Goal: Task Accomplishment & Management: Use online tool/utility

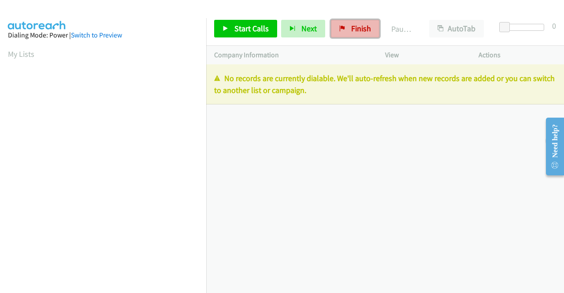
click at [351, 28] on span "Finish" at bounding box center [361, 28] width 20 height 10
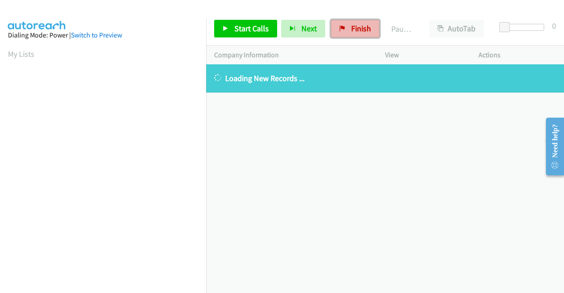
click at [346, 27] on link "Finish" at bounding box center [355, 29] width 48 height 18
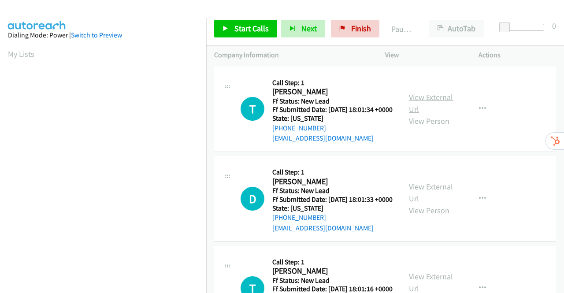
click at [425, 104] on link "View External Url" at bounding box center [431, 103] width 44 height 22
click at [435, 200] on link "View External Url" at bounding box center [431, 193] width 44 height 22
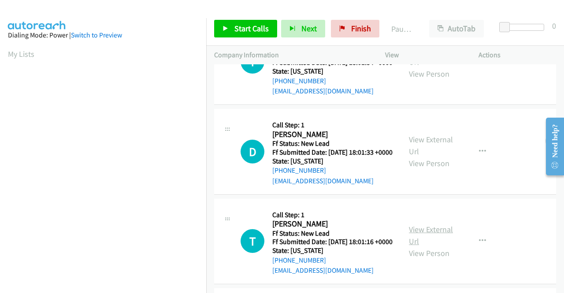
scroll to position [88, 0]
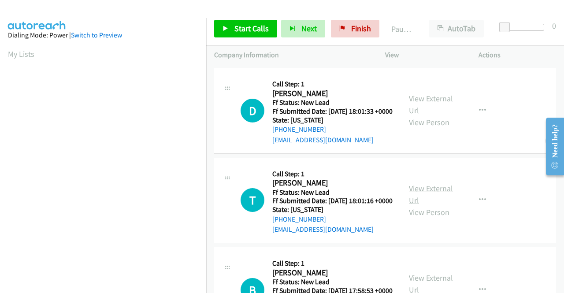
click at [440, 205] on link "View External Url" at bounding box center [431, 194] width 44 height 22
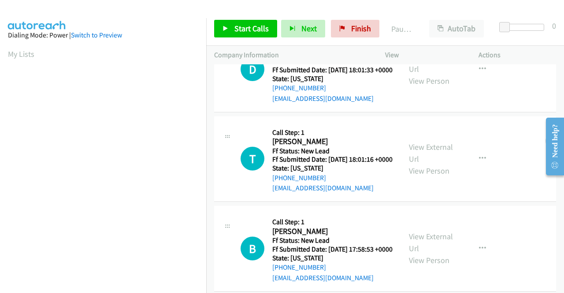
scroll to position [176, 0]
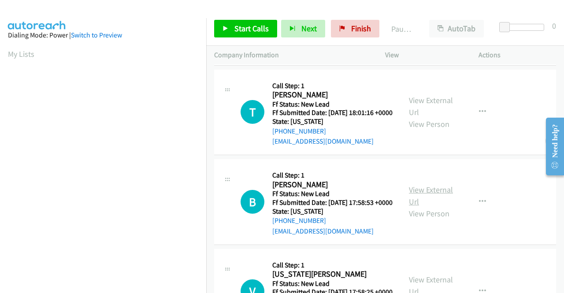
click at [435, 207] on link "View External Url" at bounding box center [431, 196] width 44 height 22
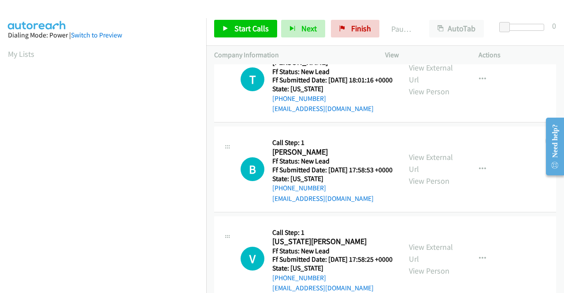
scroll to position [220, 0]
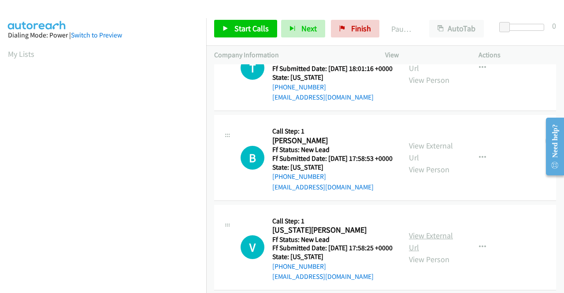
click at [436, 253] on link "View External Url" at bounding box center [431, 242] width 44 height 22
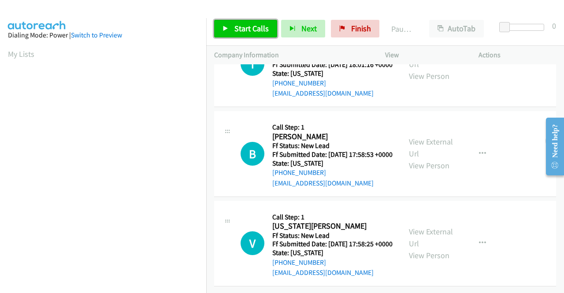
click at [251, 31] on span "Start Calls" at bounding box center [252, 28] width 34 height 10
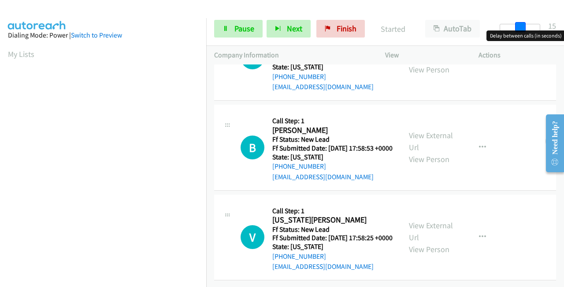
drag, startPoint x: 503, startPoint y: 25, endPoint x: 564, endPoint y: 26, distance: 60.4
click at [564, 25] on div "Start Calls Pause Next Finish Started AutoTab AutoTab 15" at bounding box center [385, 29] width 358 height 34
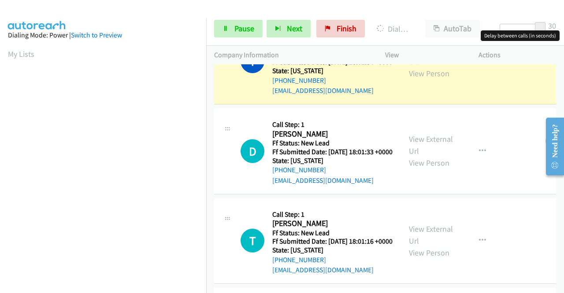
scroll to position [9, 0]
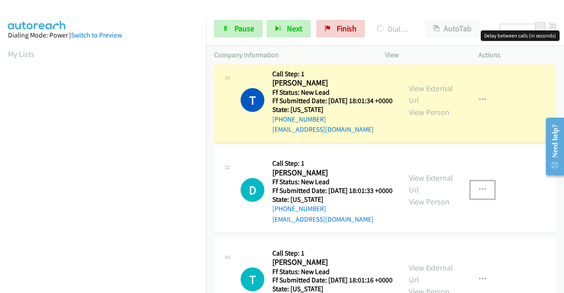
click at [474, 199] on button "button" at bounding box center [483, 190] width 24 height 18
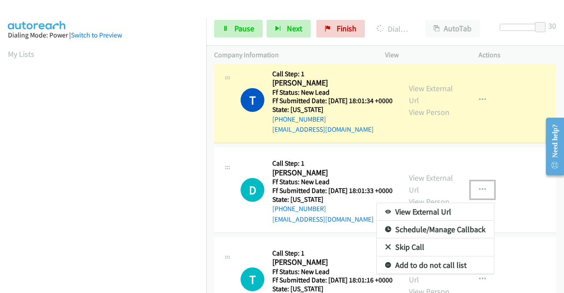
click at [410, 256] on link "Skip Call" at bounding box center [435, 247] width 117 height 18
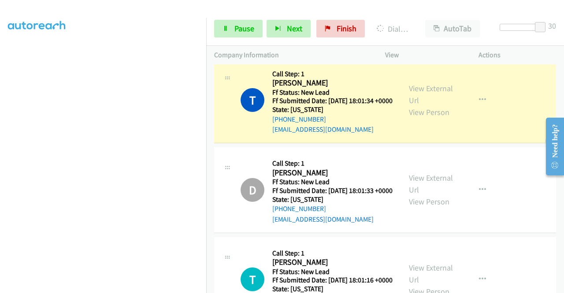
scroll to position [201, 0]
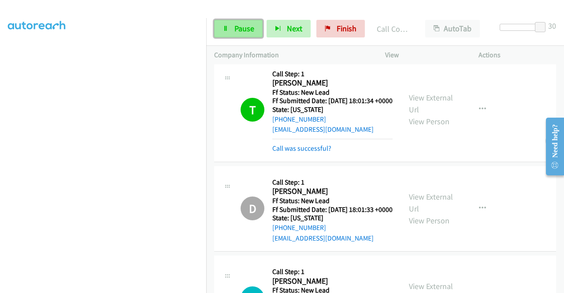
click at [227, 26] on icon at bounding box center [226, 29] width 6 height 6
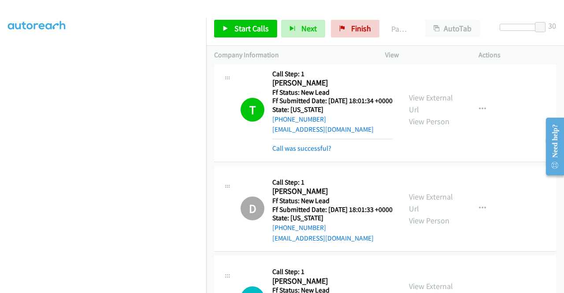
scroll to position [141, 0]
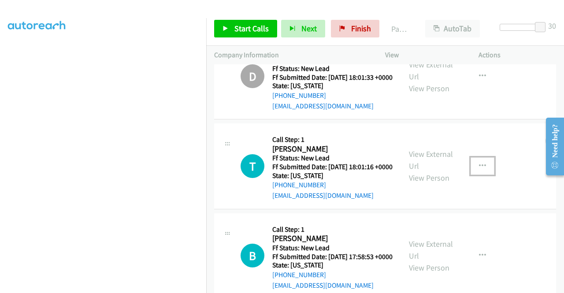
click at [479, 170] on icon "button" at bounding box center [482, 166] width 7 height 7
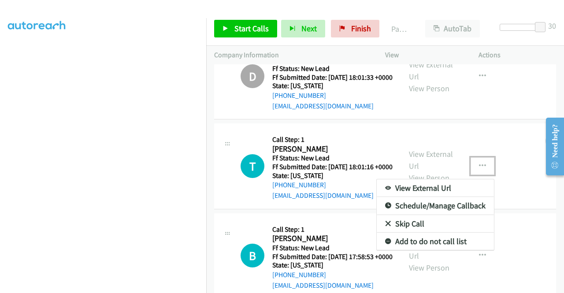
click at [416, 233] on link "Skip Call" at bounding box center [435, 224] width 117 height 18
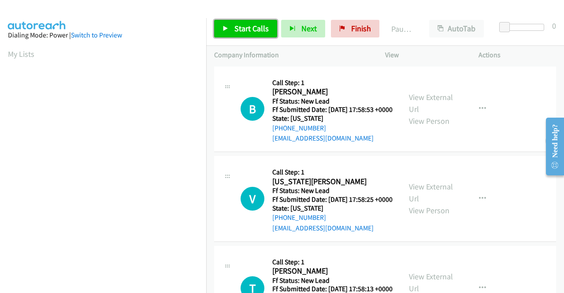
click at [242, 26] on span "Start Calls" at bounding box center [252, 28] width 34 height 10
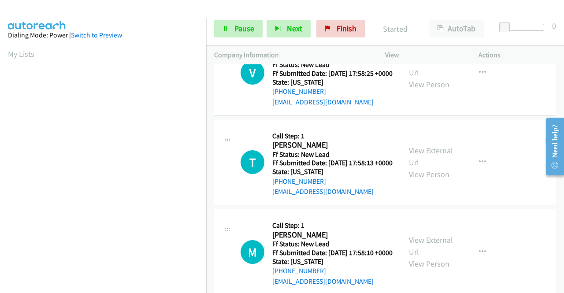
scroll to position [132, 0]
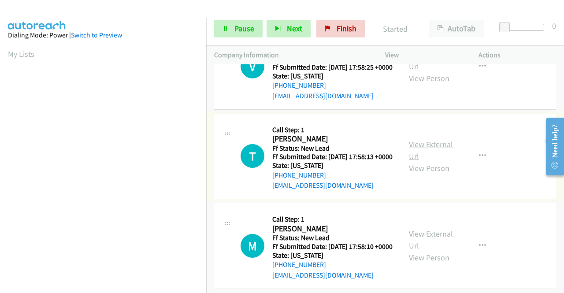
click at [433, 161] on link "View External Url" at bounding box center [431, 150] width 44 height 22
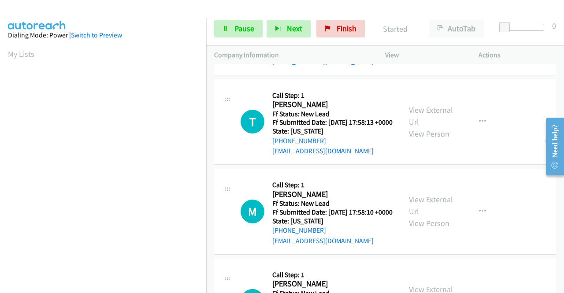
scroll to position [220, 0]
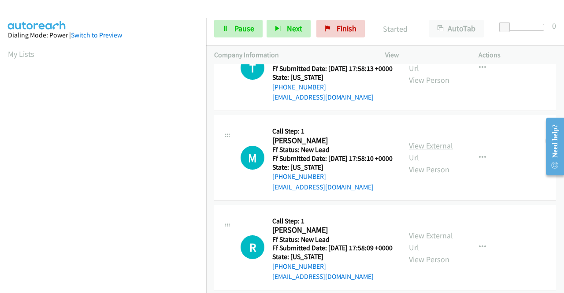
click at [426, 163] on link "View External Url" at bounding box center [431, 152] width 44 height 22
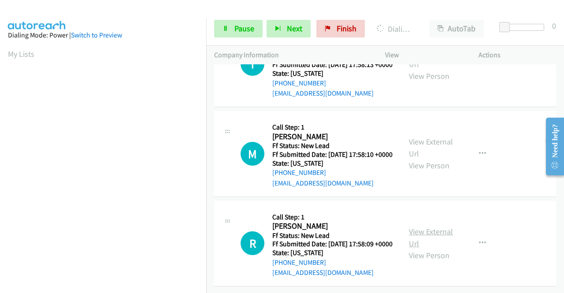
scroll to position [273, 0]
click at [434, 227] on link "View External Url" at bounding box center [431, 238] width 44 height 22
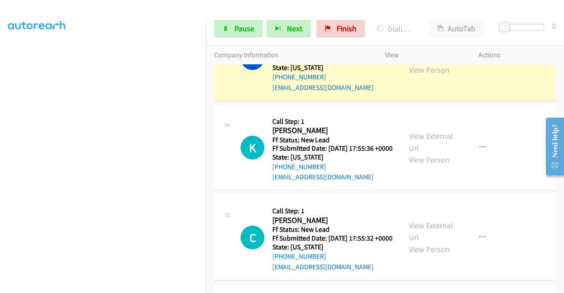
scroll to position [494, 0]
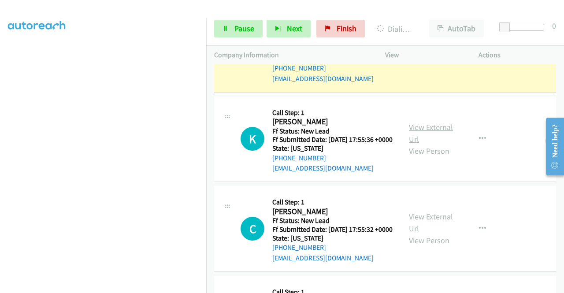
click at [437, 144] on link "View External Url" at bounding box center [431, 133] width 44 height 22
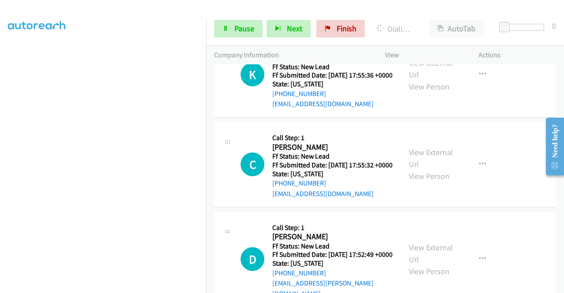
scroll to position [582, 0]
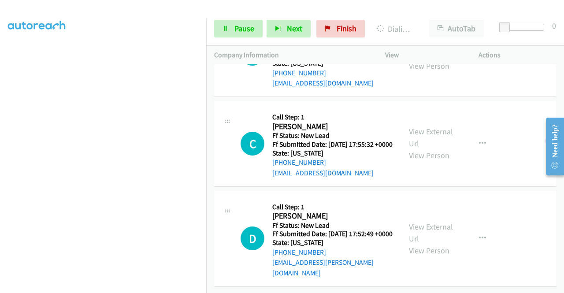
click at [429, 149] on link "View External Url" at bounding box center [431, 138] width 44 height 22
click at [443, 224] on link "View External Url" at bounding box center [431, 233] width 44 height 22
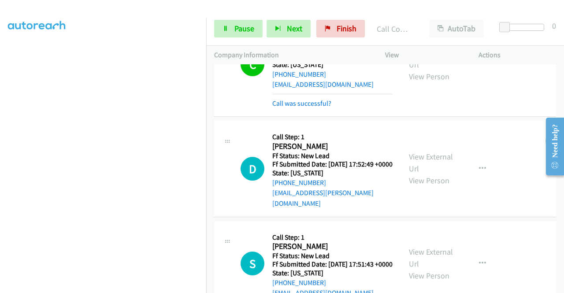
scroll to position [687, 0]
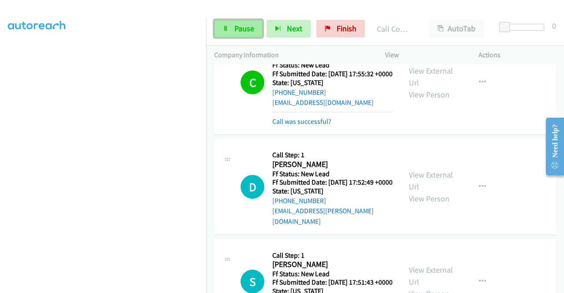
click at [236, 28] on span "Pause" at bounding box center [245, 28] width 20 height 10
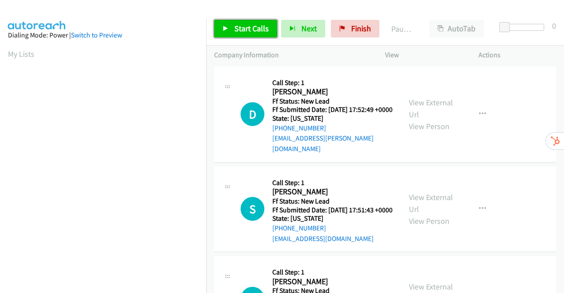
click at [246, 27] on span "Start Calls" at bounding box center [252, 28] width 34 height 10
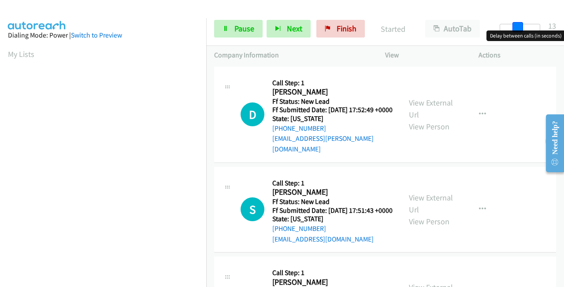
drag, startPoint x: 504, startPoint y: 26, endPoint x: 521, endPoint y: 26, distance: 17.2
click at [521, 26] on span at bounding box center [518, 27] width 11 height 11
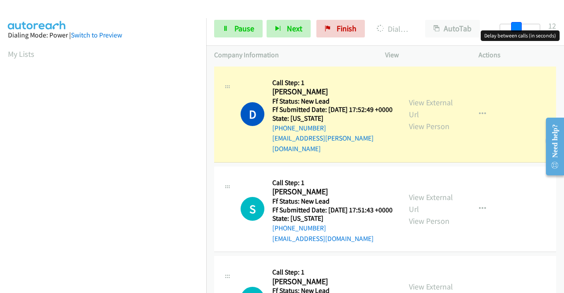
click at [518, 27] on span at bounding box center [516, 27] width 11 height 11
click at [428, 197] on link "View External Url" at bounding box center [431, 203] width 44 height 22
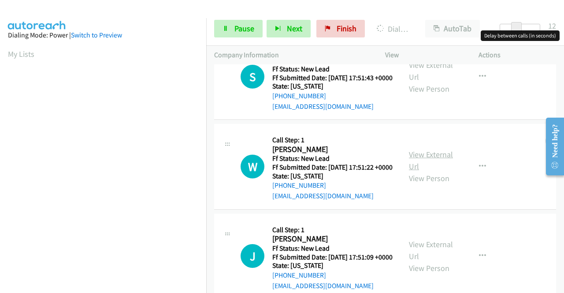
click at [419, 166] on link "View External Url" at bounding box center [431, 160] width 44 height 22
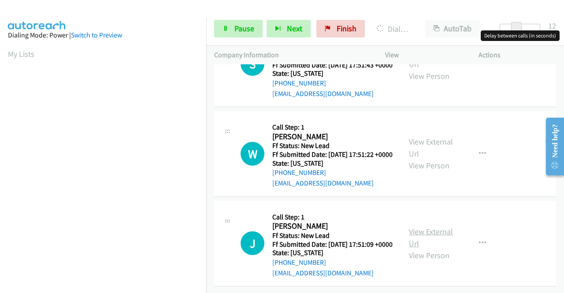
click at [444, 227] on link "View External Url" at bounding box center [431, 238] width 44 height 22
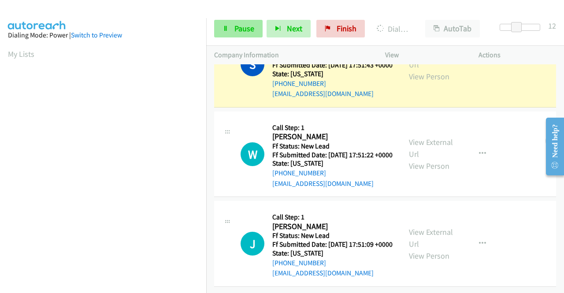
scroll to position [201, 0]
click at [241, 28] on span "Pause" at bounding box center [245, 28] width 20 height 10
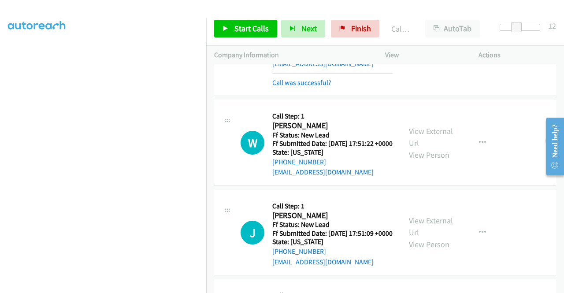
scroll to position [105, 0]
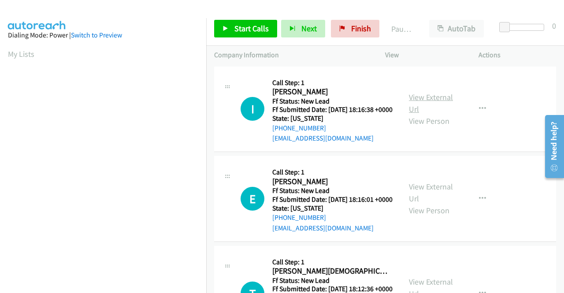
click at [425, 101] on link "View External Url" at bounding box center [431, 103] width 44 height 22
click at [434, 199] on link "View External Url" at bounding box center [431, 193] width 44 height 22
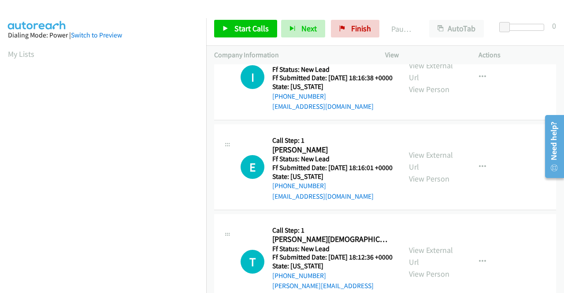
scroll to position [44, 0]
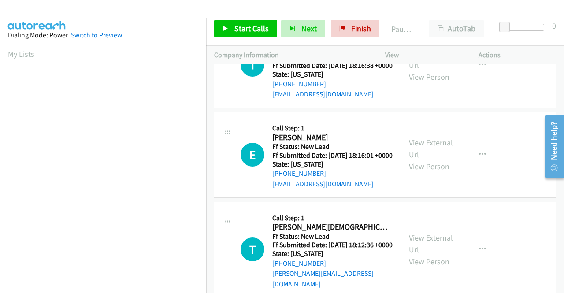
click at [430, 253] on link "View External Url" at bounding box center [431, 244] width 44 height 22
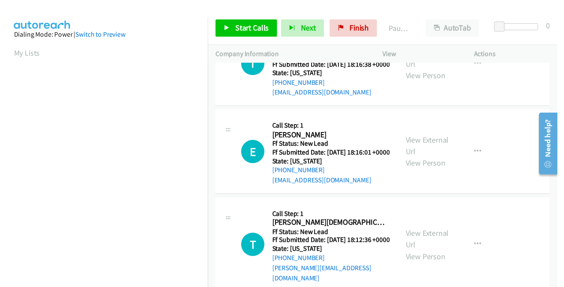
scroll to position [132, 0]
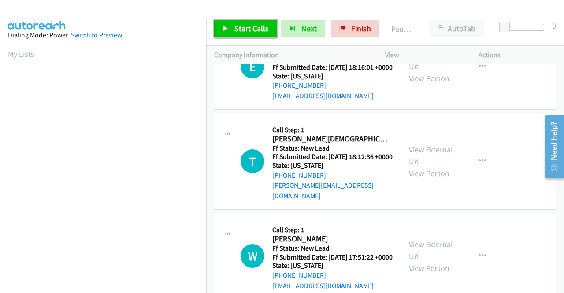
click at [242, 30] on span "Start Calls" at bounding box center [252, 28] width 34 height 10
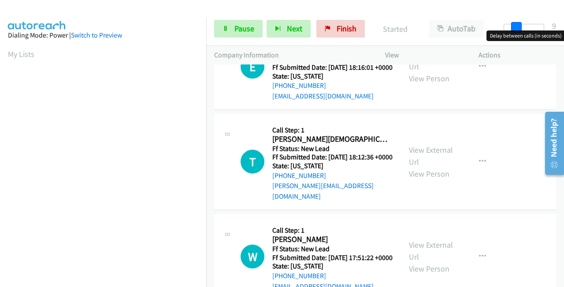
drag, startPoint x: 510, startPoint y: 25, endPoint x: 516, endPoint y: 25, distance: 6.2
click at [516, 25] on div at bounding box center [524, 27] width 41 height 7
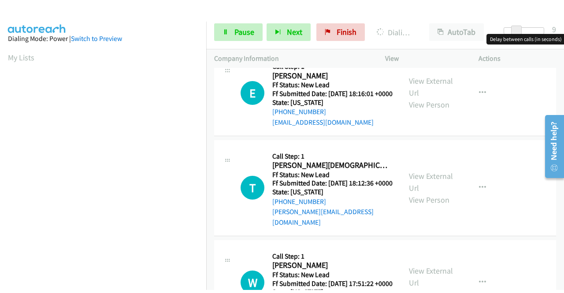
scroll to position [44, 0]
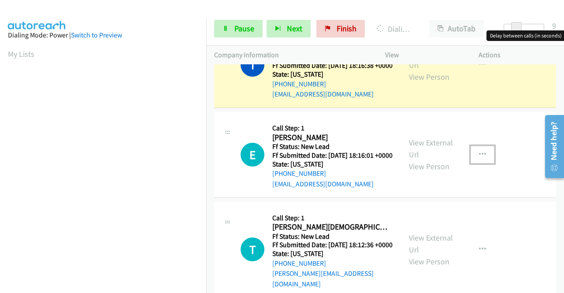
click at [479, 158] on icon "button" at bounding box center [482, 154] width 7 height 7
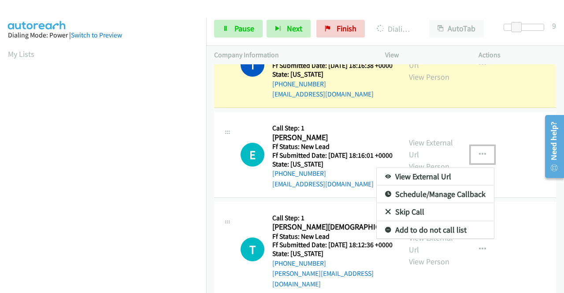
click at [409, 221] on link "Skip Call" at bounding box center [435, 212] width 117 height 18
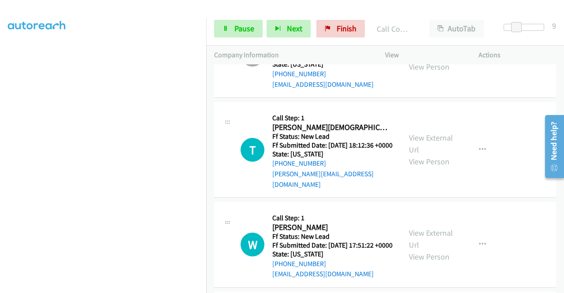
scroll to position [176, 0]
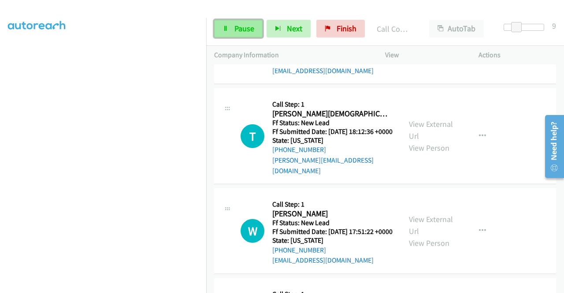
click at [225, 26] on icon at bounding box center [226, 29] width 6 height 6
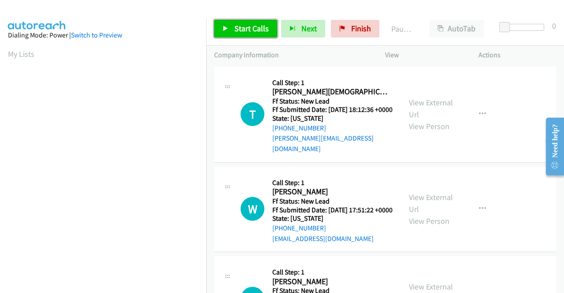
click at [225, 26] on icon at bounding box center [226, 29] width 6 height 6
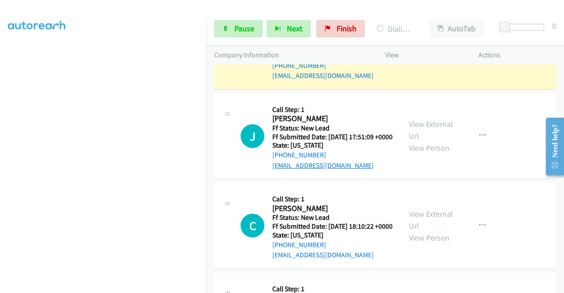
scroll to position [220, 0]
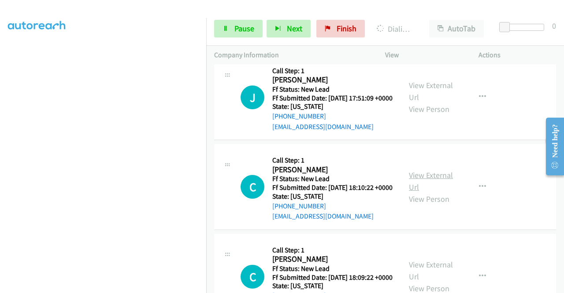
click at [417, 192] on link "View External Url" at bounding box center [431, 181] width 44 height 22
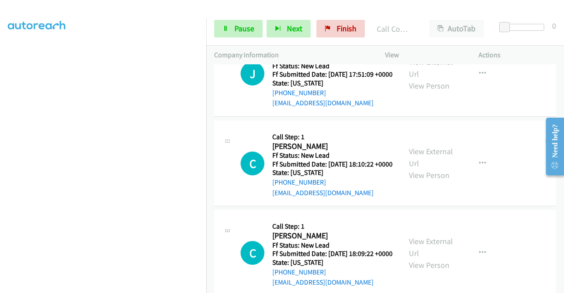
scroll to position [327, 0]
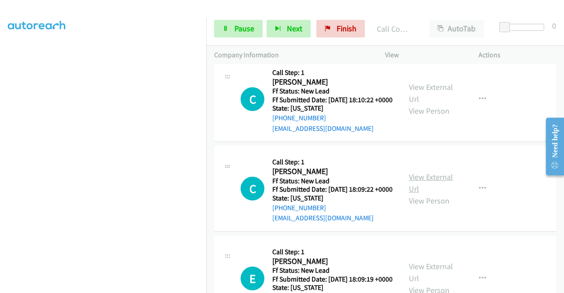
click at [428, 194] on link "View External Url" at bounding box center [431, 183] width 44 height 22
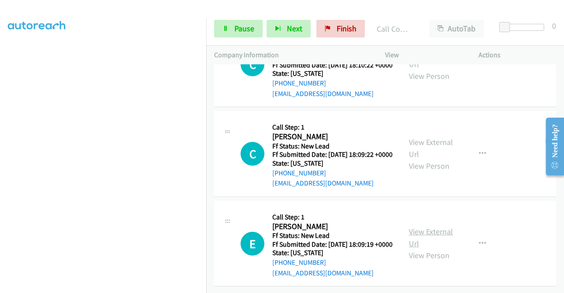
scroll to position [409, 0]
click at [413, 227] on link "View External Url" at bounding box center [431, 238] width 44 height 22
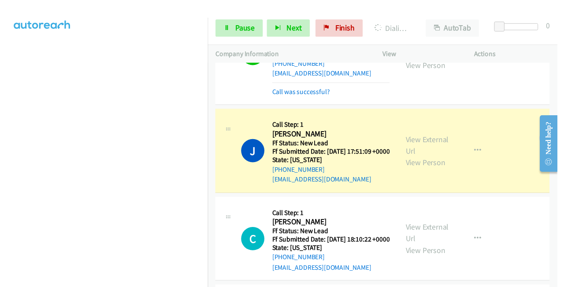
scroll to position [145, 0]
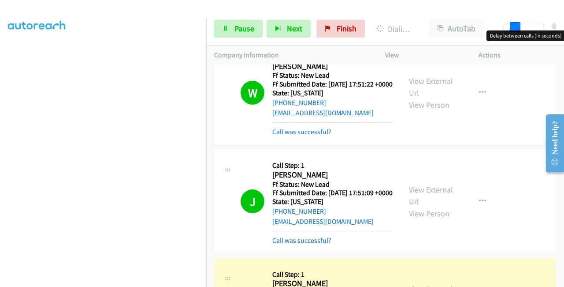
click at [515, 27] on div at bounding box center [524, 27] width 41 height 7
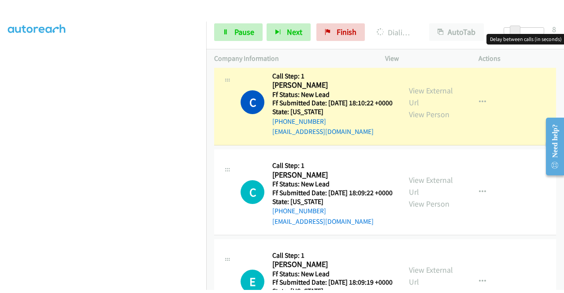
scroll to position [365, 0]
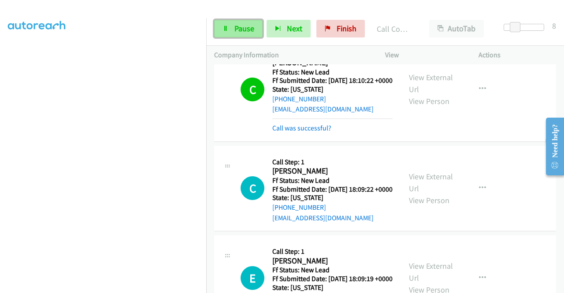
click at [239, 23] on span "Pause" at bounding box center [245, 28] width 20 height 10
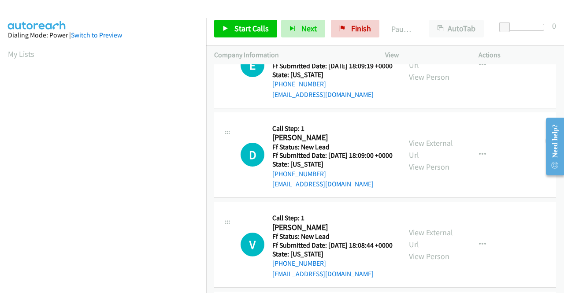
scroll to position [176, 0]
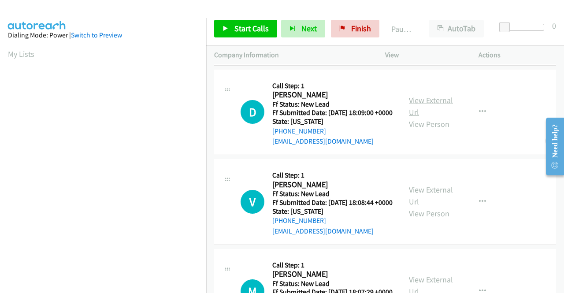
click at [425, 117] on link "View External Url" at bounding box center [431, 106] width 44 height 22
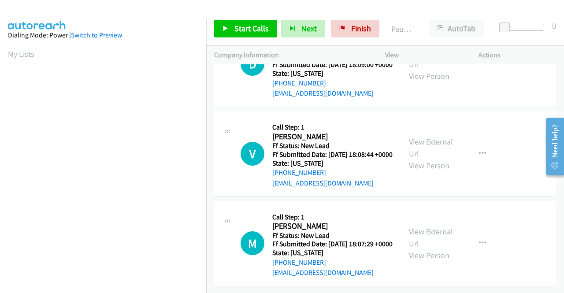
scroll to position [264, 0]
click at [436, 137] on link "View External Url" at bounding box center [431, 148] width 44 height 22
click at [442, 227] on link "View External Url" at bounding box center [431, 238] width 44 height 22
click at [246, 32] on span "Start Calls" at bounding box center [252, 28] width 34 height 10
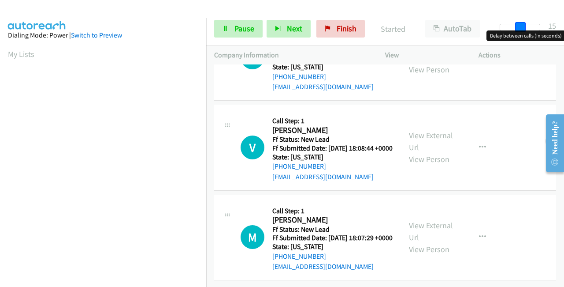
drag, startPoint x: 506, startPoint y: 25, endPoint x: 526, endPoint y: 26, distance: 20.3
click at [526, 26] on div at bounding box center [520, 27] width 41 height 7
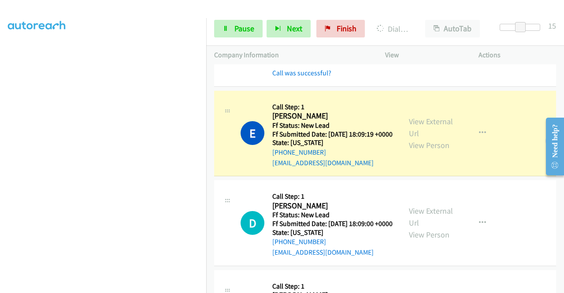
scroll to position [115, 0]
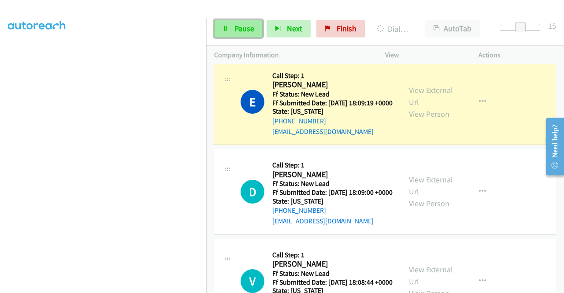
click at [241, 30] on span "Pause" at bounding box center [245, 28] width 20 height 10
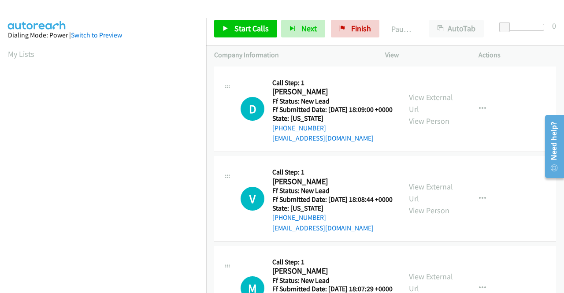
scroll to position [50, 0]
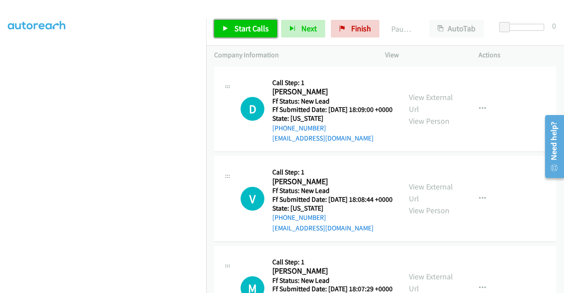
click at [249, 28] on span "Start Calls" at bounding box center [252, 28] width 34 height 10
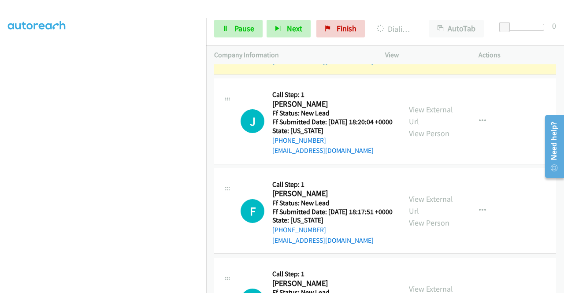
scroll to position [309, 0]
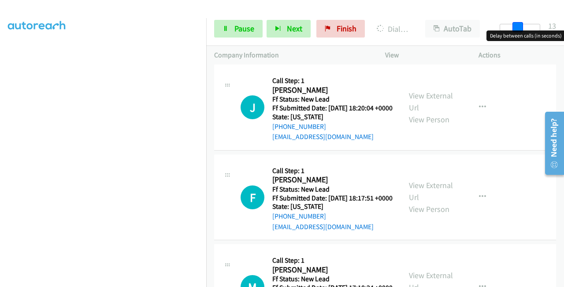
drag, startPoint x: 506, startPoint y: 25, endPoint x: 524, endPoint y: 23, distance: 17.7
click at [524, 24] on div at bounding box center [520, 27] width 41 height 7
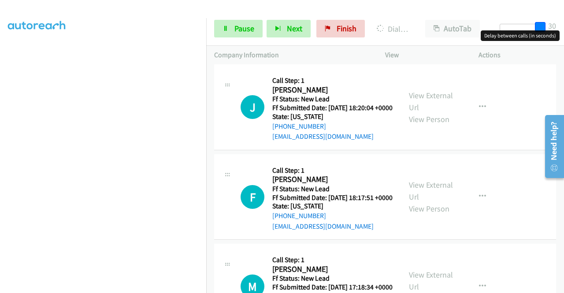
drag, startPoint x: 519, startPoint y: 25, endPoint x: 564, endPoint y: 24, distance: 45.0
click at [564, 24] on div "Start Calls Pause Next Finish Dialing Mickey Herbert AutoTab AutoTab 30" at bounding box center [385, 29] width 358 height 34
click at [431, 112] on link "View External Url" at bounding box center [431, 101] width 44 height 22
click at [441, 202] on link "View External Url" at bounding box center [431, 191] width 44 height 22
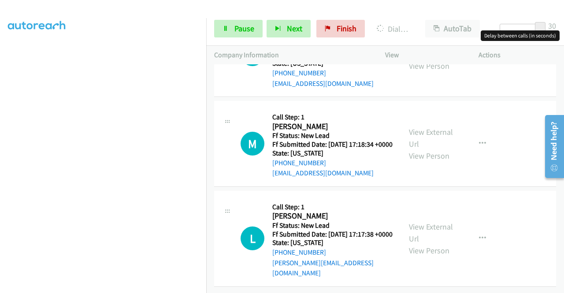
scroll to position [485, 0]
click at [441, 147] on link "View External Url" at bounding box center [431, 138] width 44 height 22
click at [443, 222] on link "View External Url" at bounding box center [431, 233] width 44 height 22
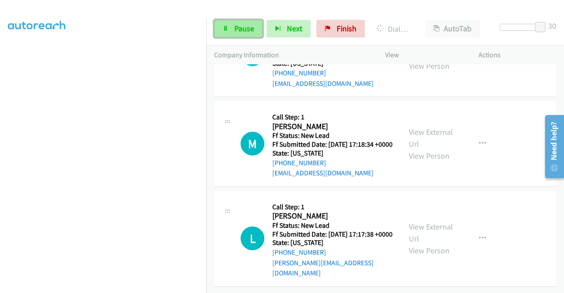
click at [239, 26] on span "Pause" at bounding box center [245, 28] width 20 height 10
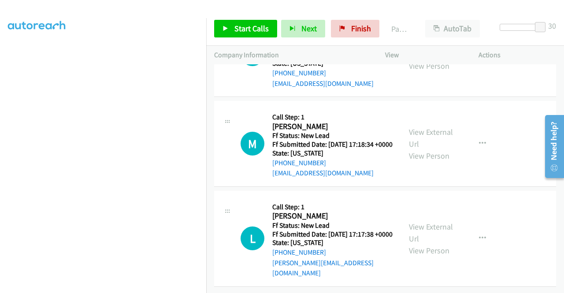
scroll to position [525, 0]
click at [238, 30] on span "Start Calls" at bounding box center [252, 28] width 34 height 10
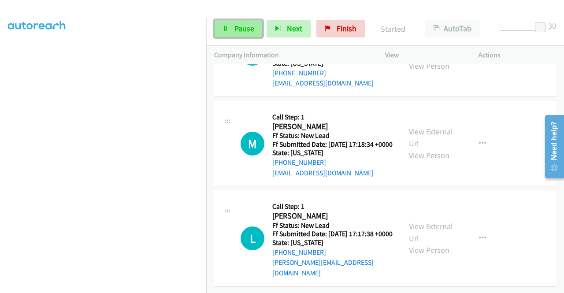
click at [249, 27] on span "Pause" at bounding box center [245, 28] width 20 height 10
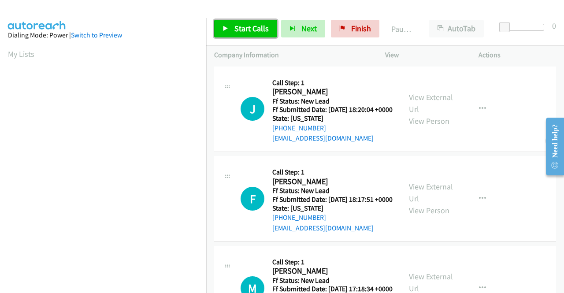
click at [249, 34] on link "Start Calls" at bounding box center [245, 29] width 63 height 18
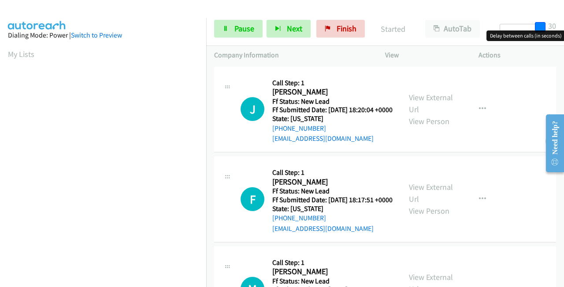
drag, startPoint x: 508, startPoint y: 27, endPoint x: 564, endPoint y: 24, distance: 56.1
click at [564, 24] on div "Start Calls Pause Next Finish Started AutoTab AutoTab 30" at bounding box center [385, 29] width 358 height 34
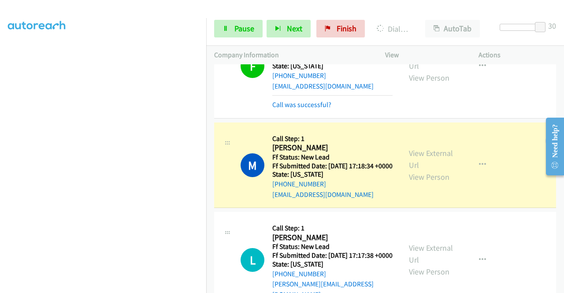
scroll to position [212, 0]
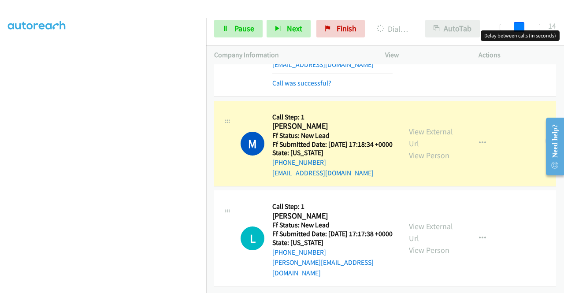
drag, startPoint x: 540, startPoint y: 27, endPoint x: 483, endPoint y: 26, distance: 57.3
click at [484, 26] on div "Start Calls Pause Next Finish Dialing Melissa Stridsberg AutoTab AutoTab 14" at bounding box center [385, 29] width 358 height 34
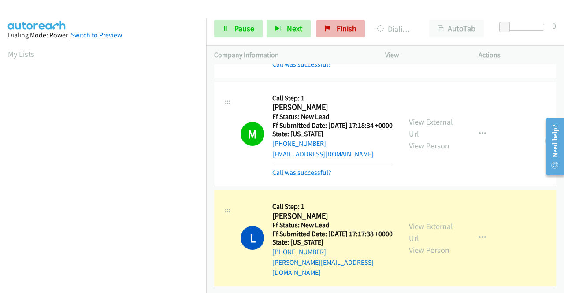
scroll to position [201, 0]
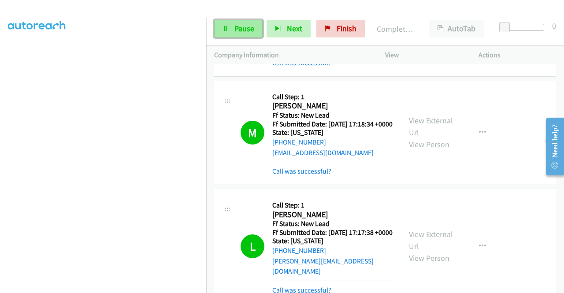
click at [237, 28] on span "Pause" at bounding box center [245, 28] width 20 height 10
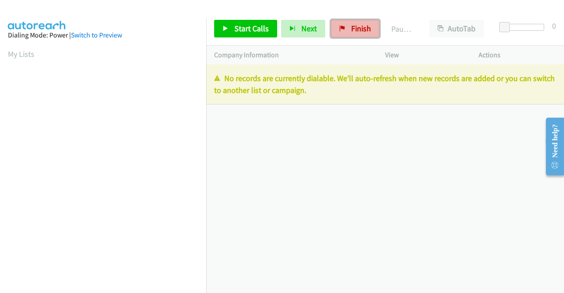
click at [353, 30] on span "Finish" at bounding box center [361, 28] width 20 height 10
